Goal: Transaction & Acquisition: Purchase product/service

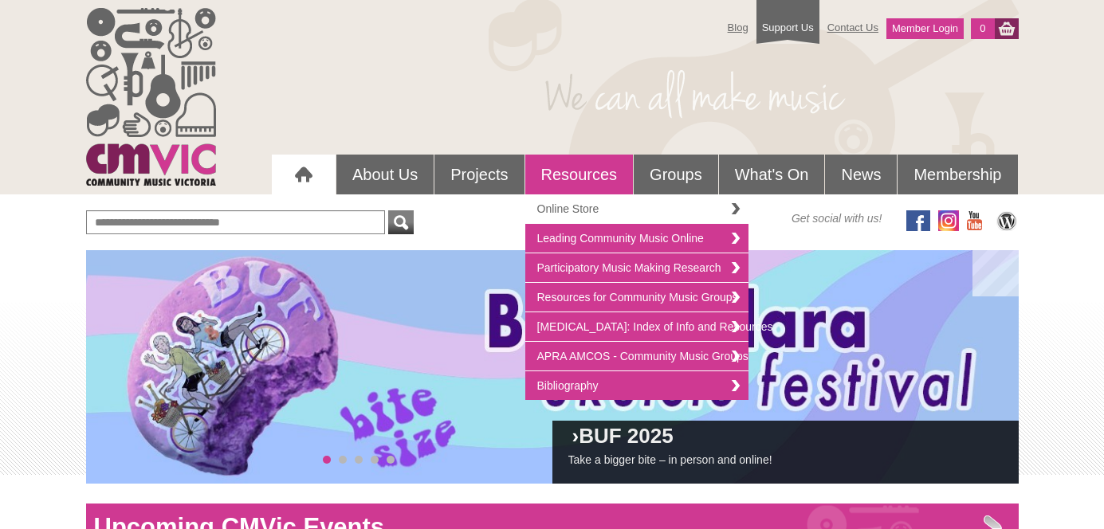
click at [573, 213] on link "Online Store" at bounding box center [636, 208] width 223 height 29
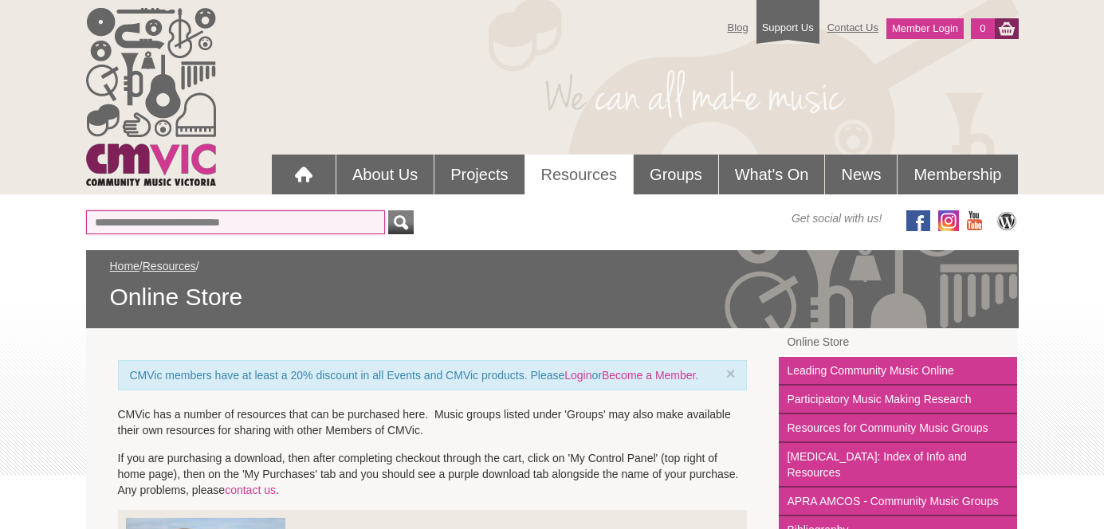
click at [279, 221] on input "text" at bounding box center [235, 222] width 299 height 24
type input "**********"
click at [388, 210] on button "submit" at bounding box center [400, 222] width 25 height 24
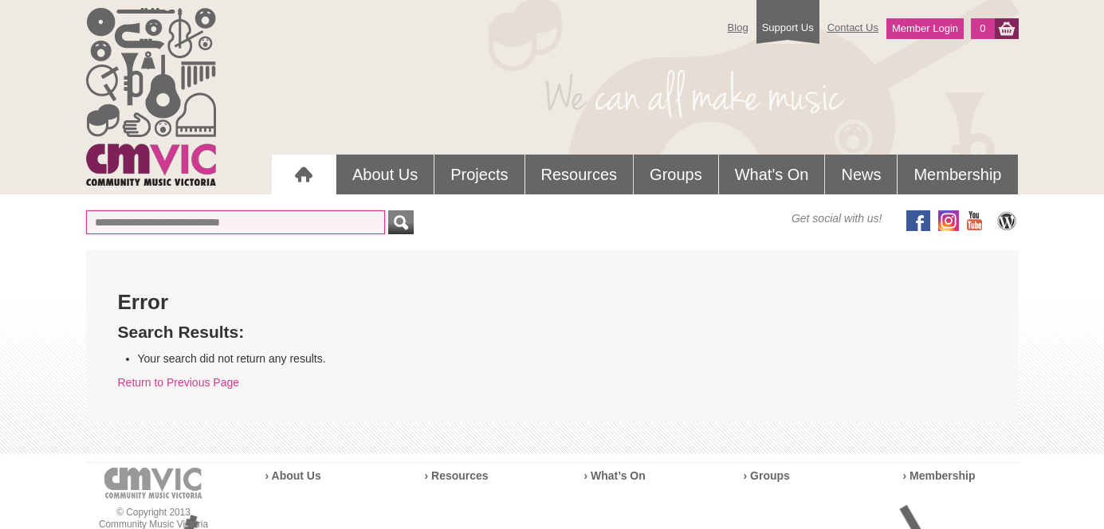
click at [239, 225] on input "text" at bounding box center [235, 222] width 299 height 24
type input "**********"
click at [388, 210] on button "submit" at bounding box center [400, 222] width 25 height 24
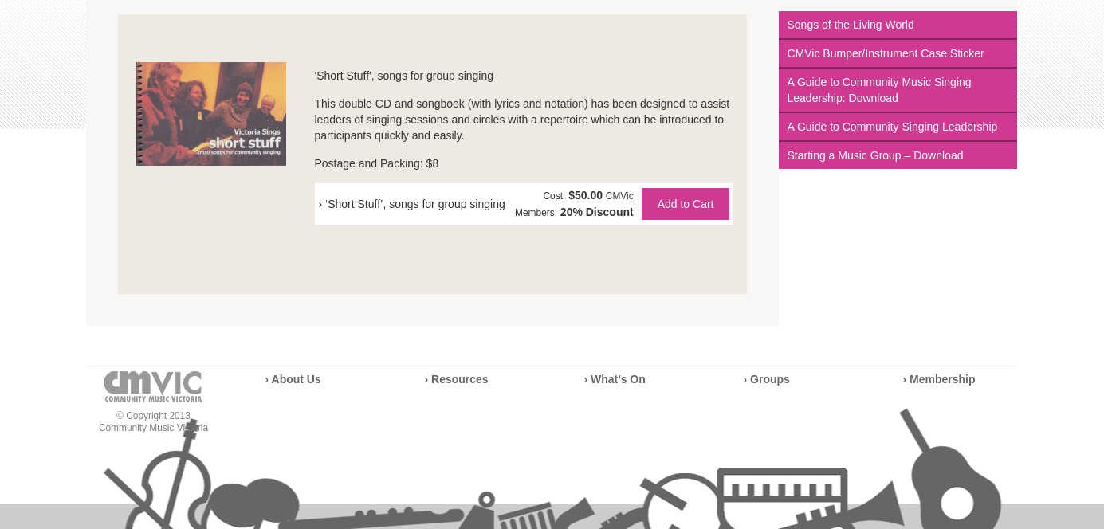
scroll to position [351, 0]
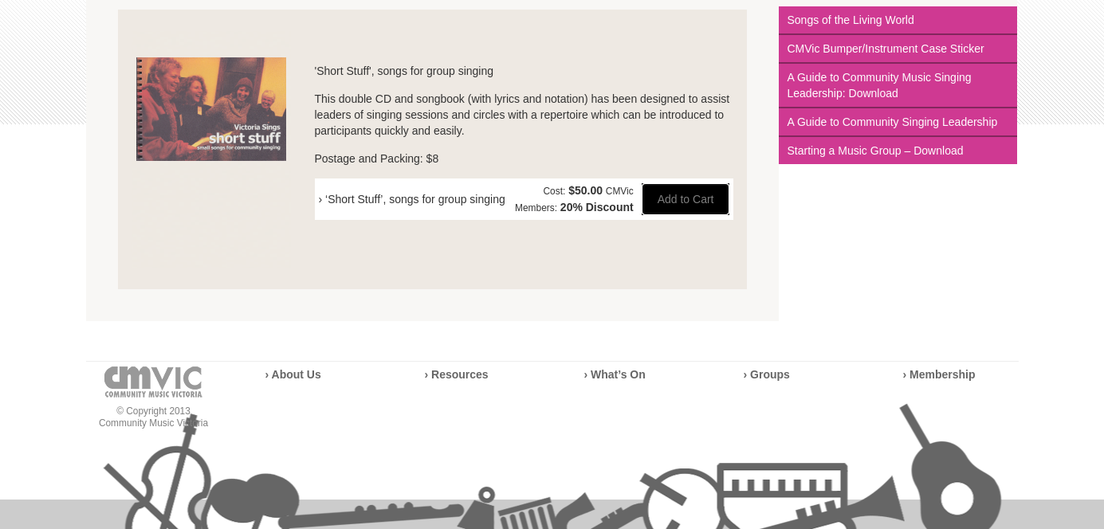
click at [720, 203] on button "Add to Cart" at bounding box center [685, 199] width 88 height 32
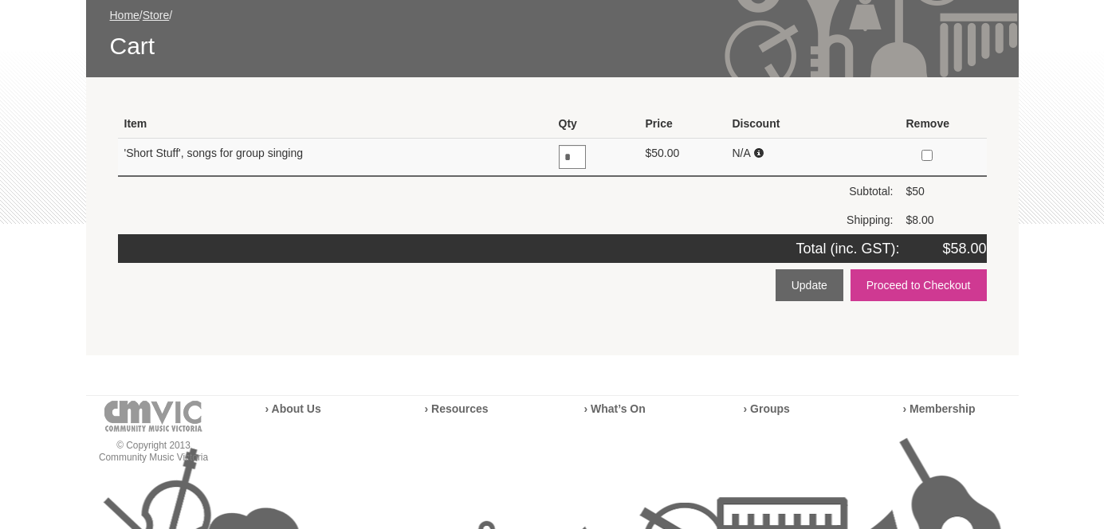
scroll to position [256, 0]
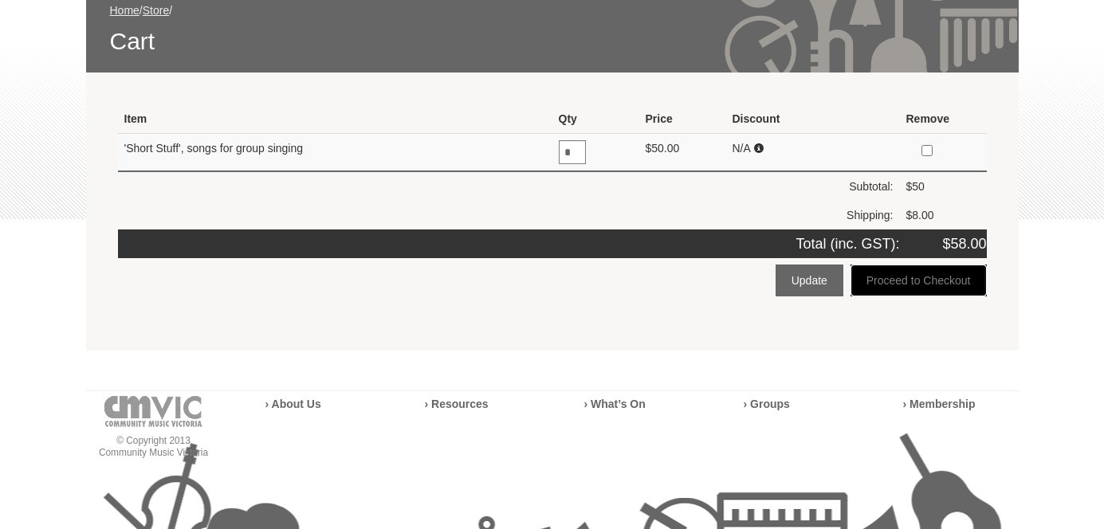
click at [935, 278] on button "Proceed to Checkout" at bounding box center [918, 281] width 136 height 32
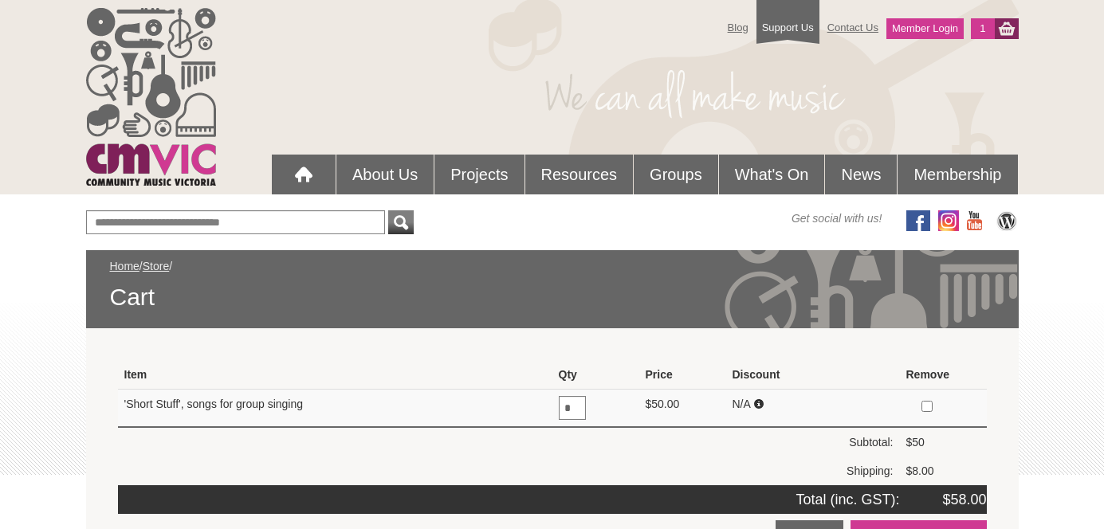
scroll to position [255, 0]
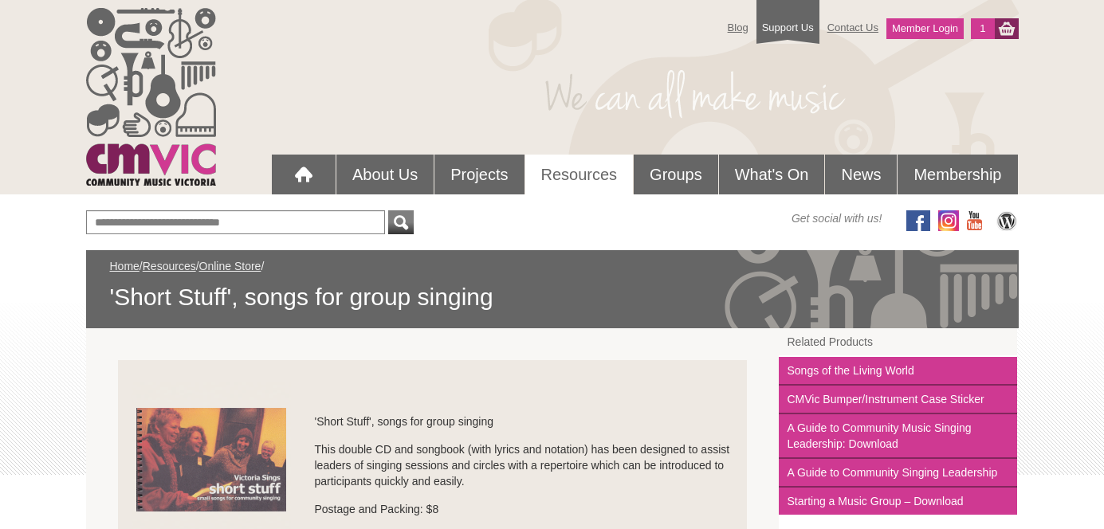
scroll to position [351, 0]
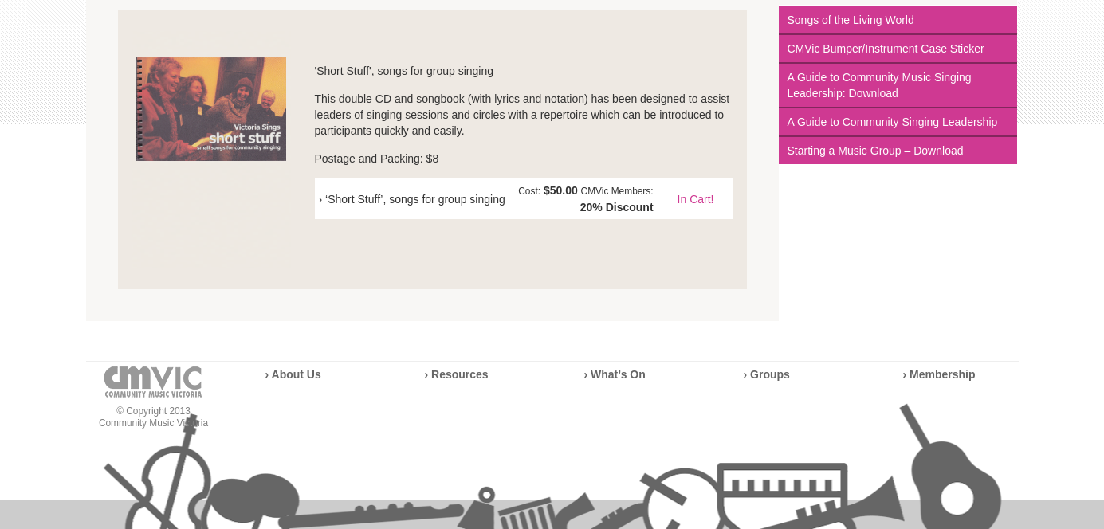
click at [170, 108] on img at bounding box center [210, 149] width 159 height 237
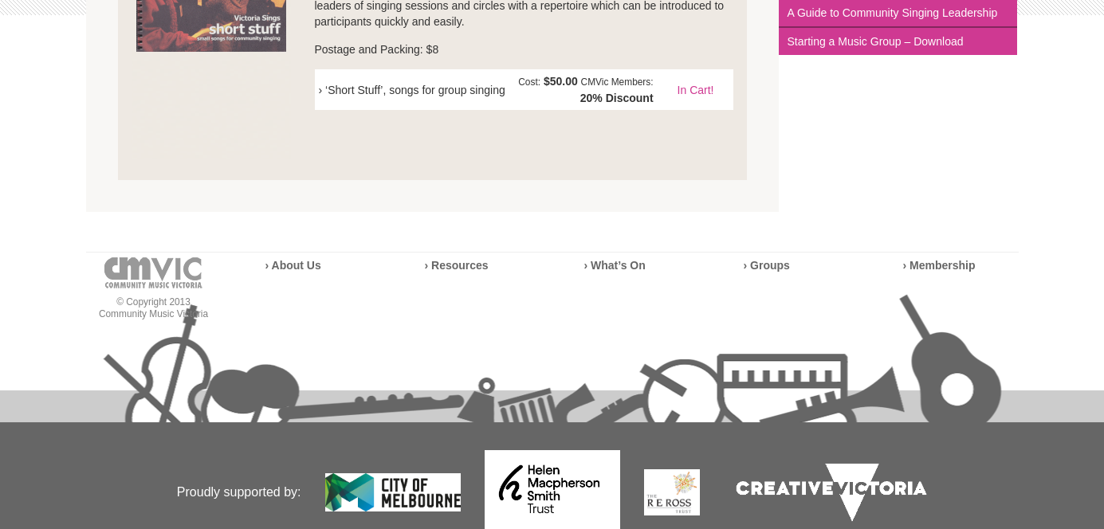
scroll to position [458, 0]
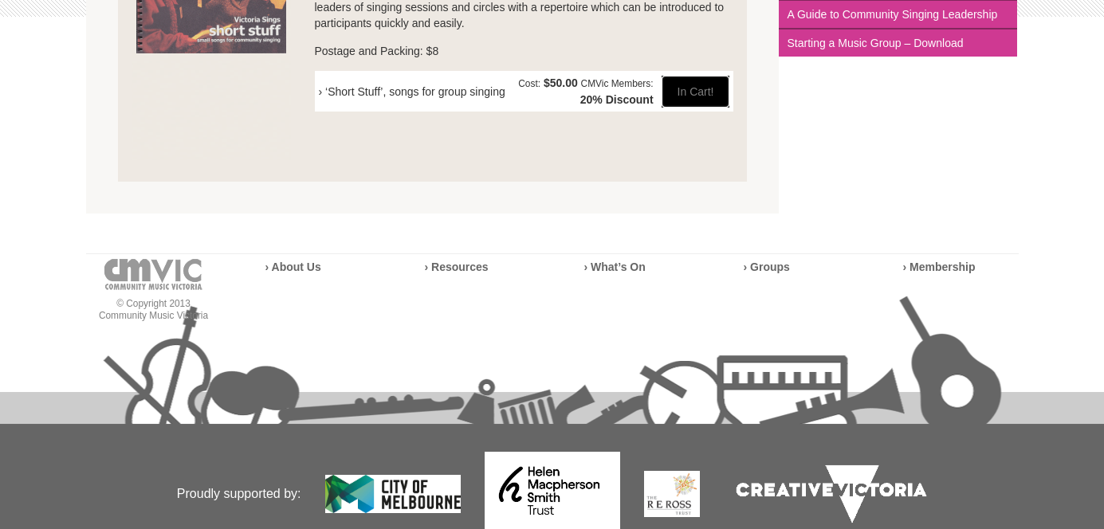
click at [695, 90] on link "In Cart!" at bounding box center [695, 92] width 69 height 32
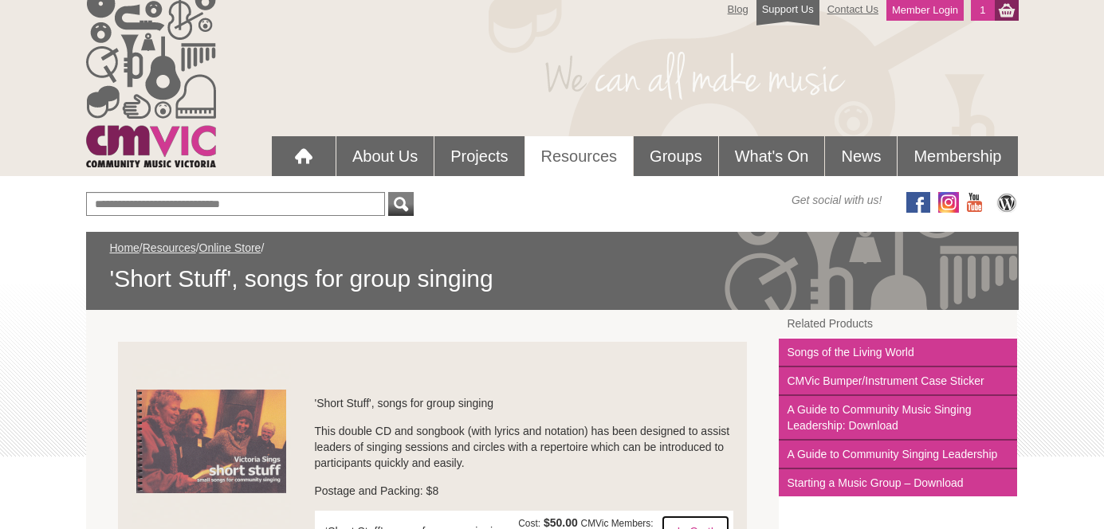
scroll to position [0, 0]
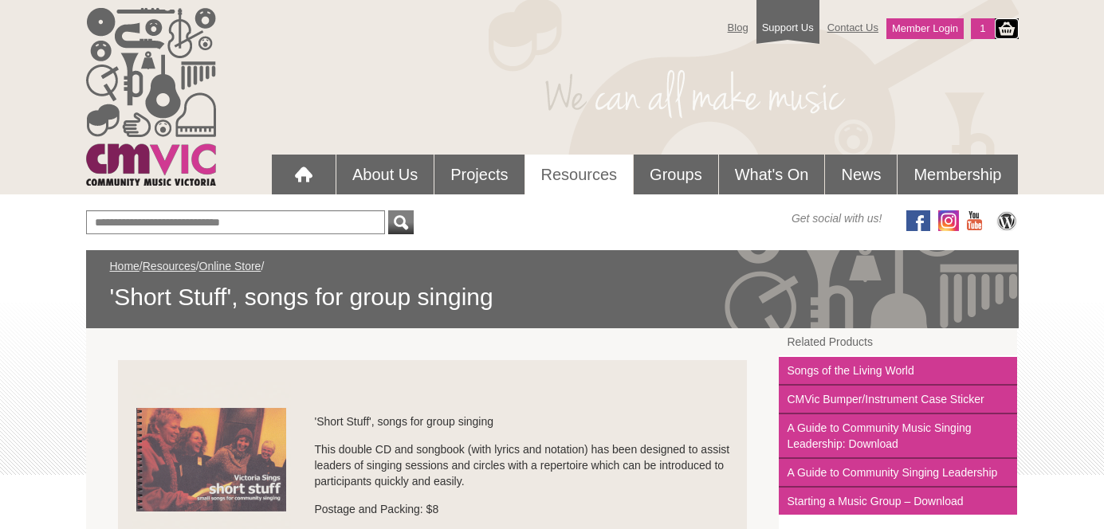
click at [1003, 28] on div at bounding box center [1006, 28] width 24 height 21
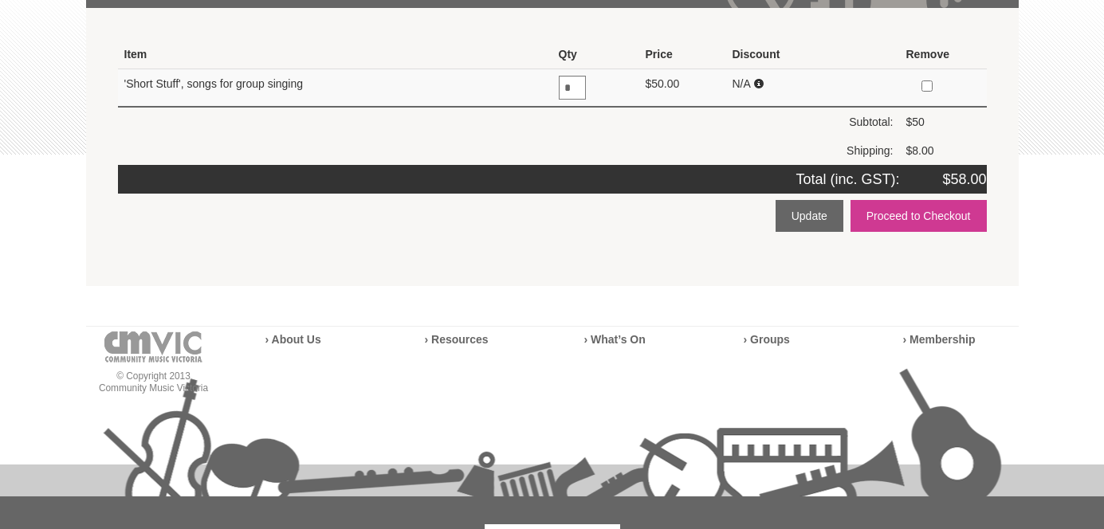
scroll to position [339, 0]
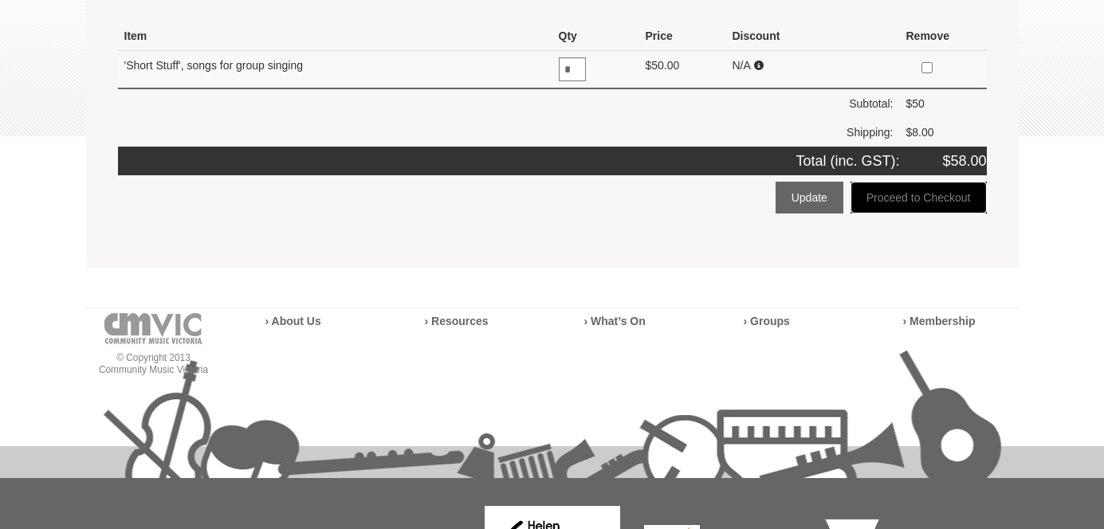
click at [950, 197] on button "Proceed to Checkout" at bounding box center [918, 198] width 136 height 32
